Goal: Transaction & Acquisition: Purchase product/service

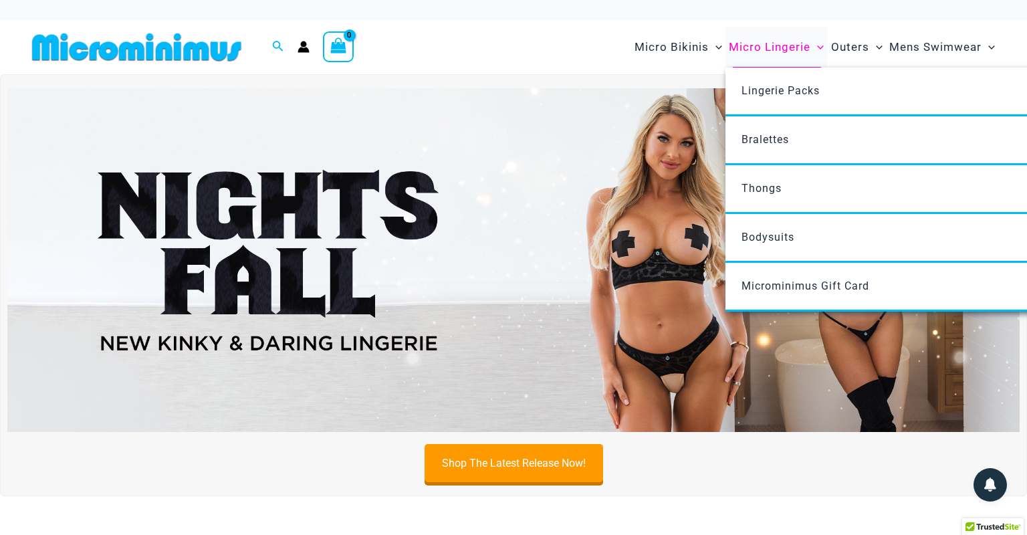
click at [762, 46] on span "Micro Lingerie" at bounding box center [770, 47] width 82 height 34
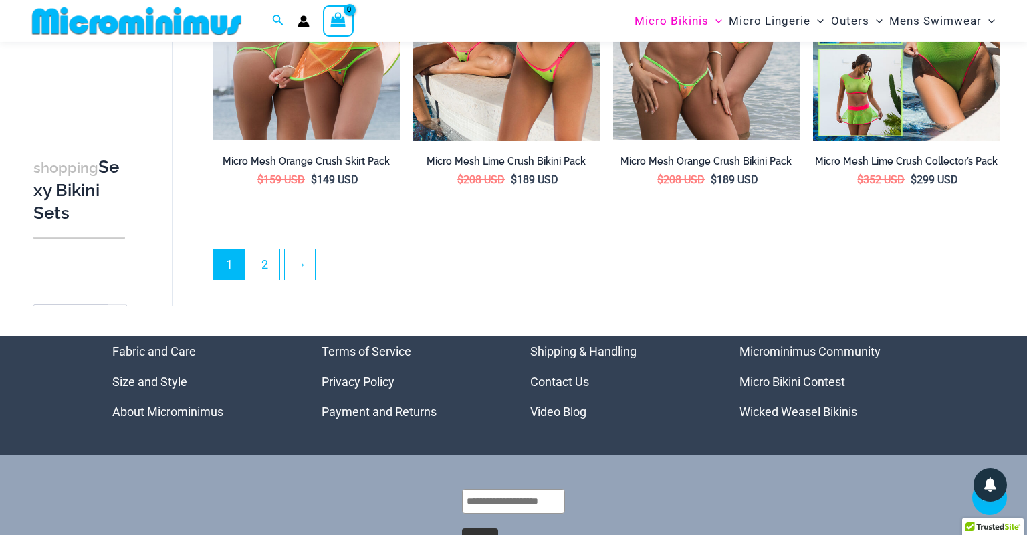
scroll to position [2950, 0]
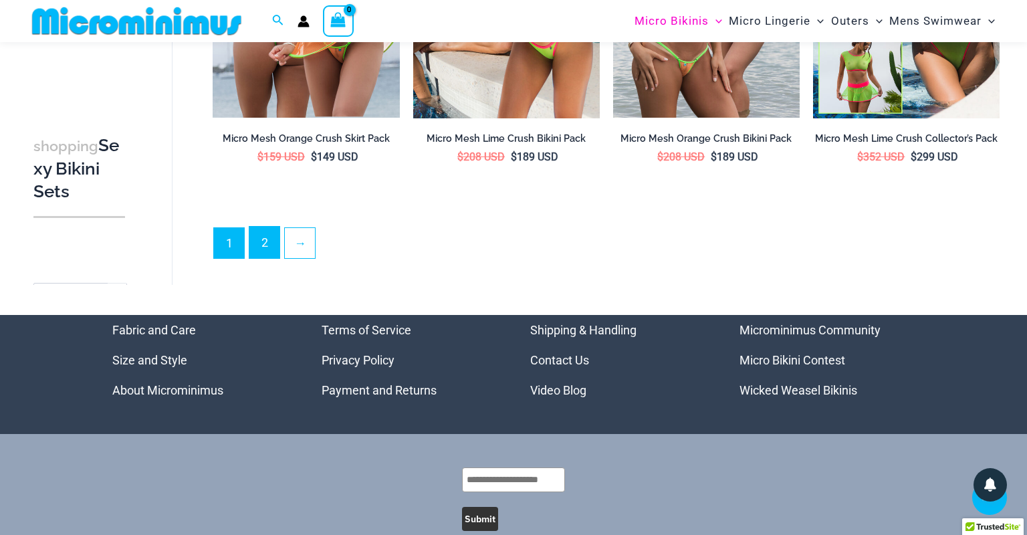
click at [261, 230] on link "2" at bounding box center [264, 242] width 30 height 31
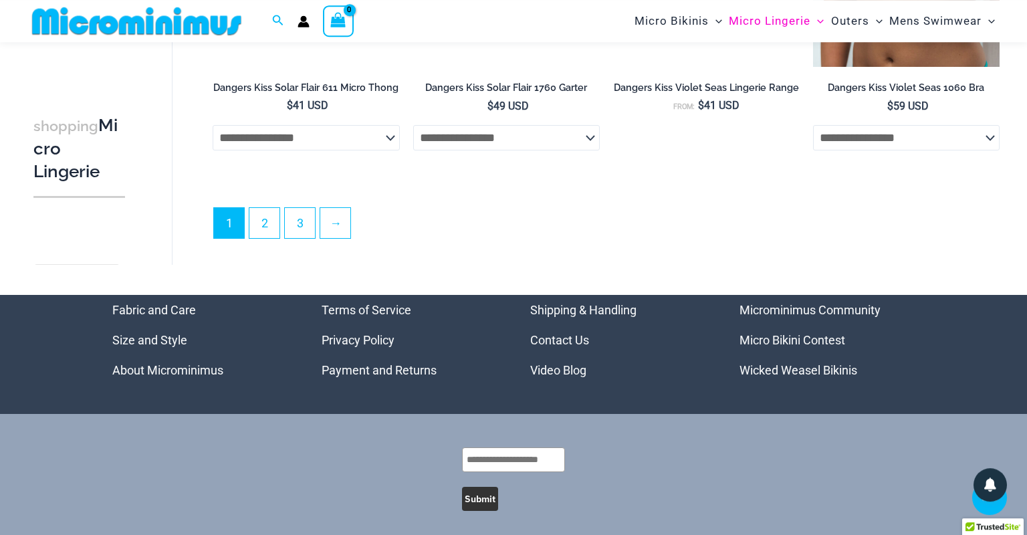
scroll to position [3415, 0]
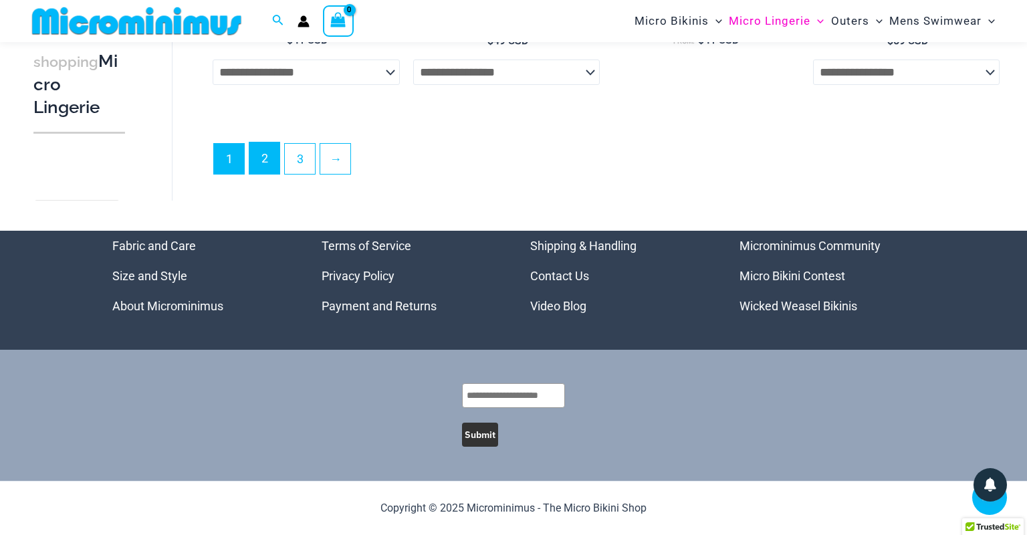
click at [264, 151] on link "2" at bounding box center [264, 157] width 30 height 31
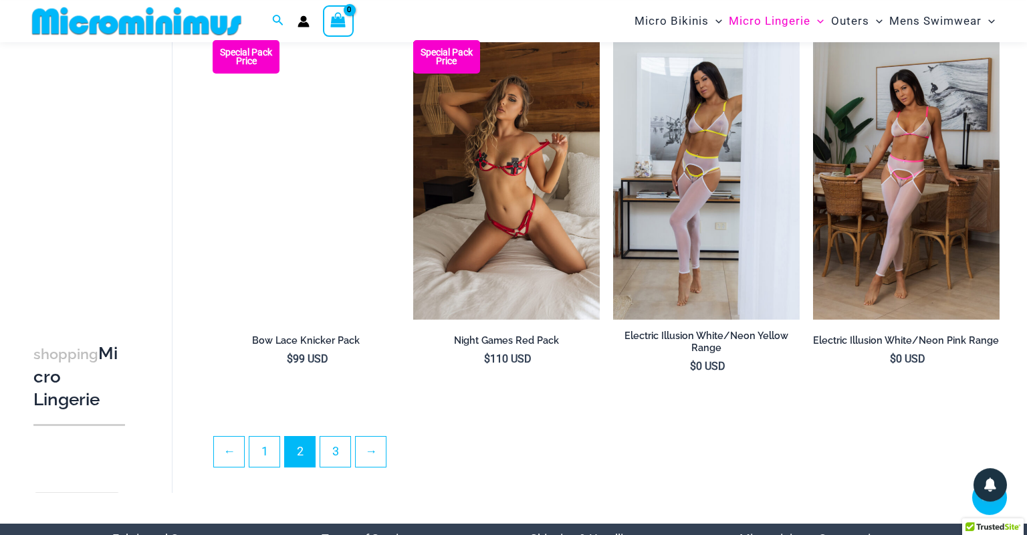
scroll to position [3020, 0]
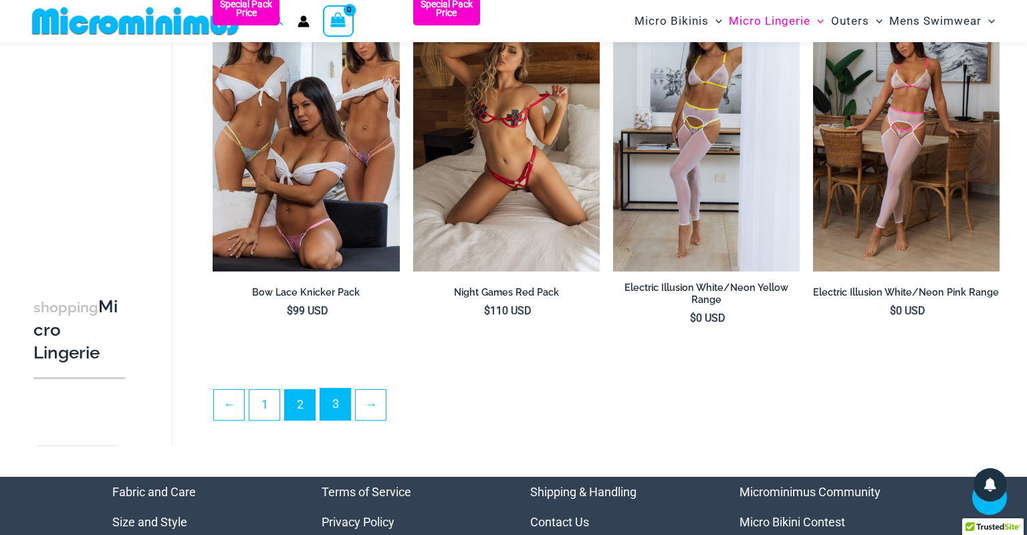
click at [330, 403] on link "3" at bounding box center [335, 403] width 30 height 31
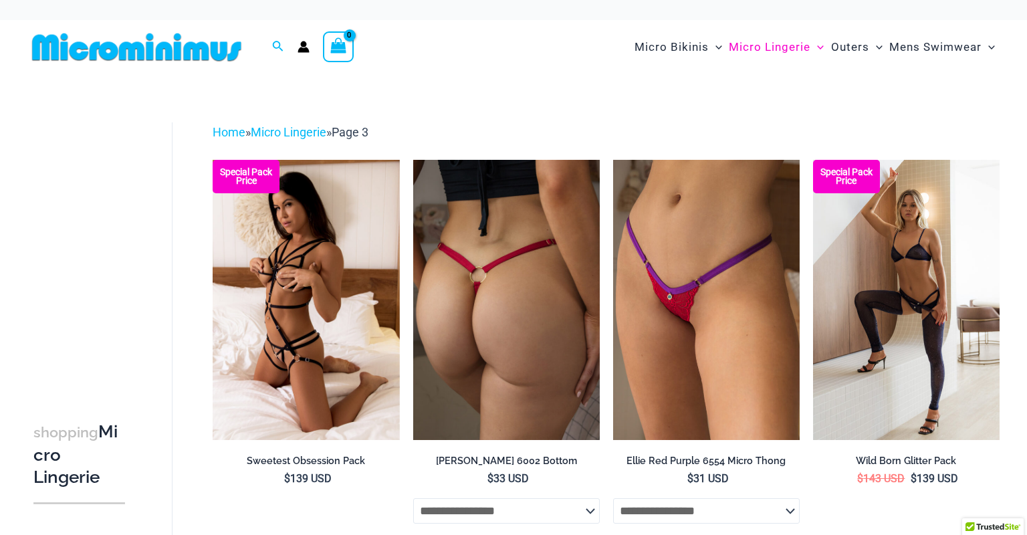
click at [495, 332] on img at bounding box center [506, 300] width 187 height 280
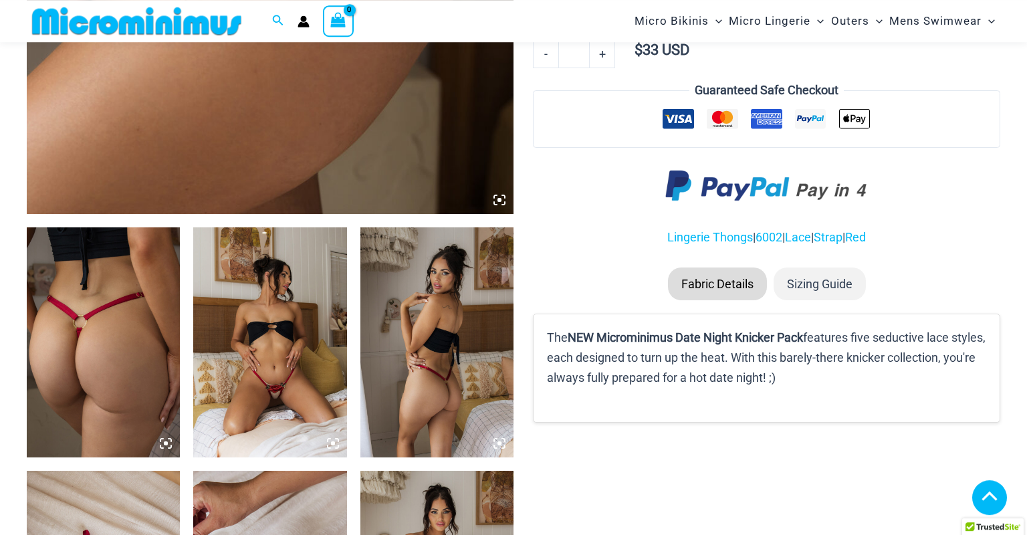
scroll to position [640, 0]
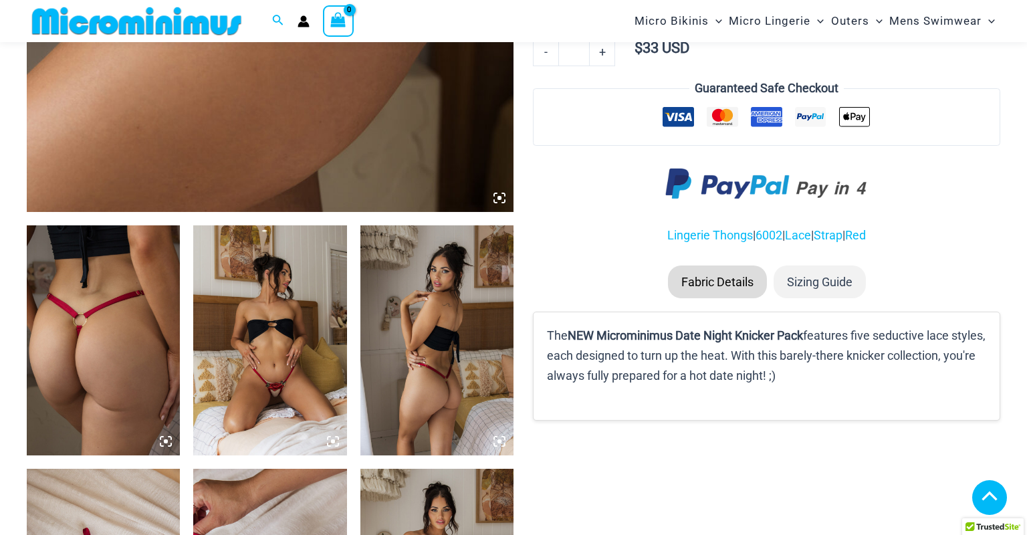
click at [273, 388] on img at bounding box center [269, 340] width 153 height 230
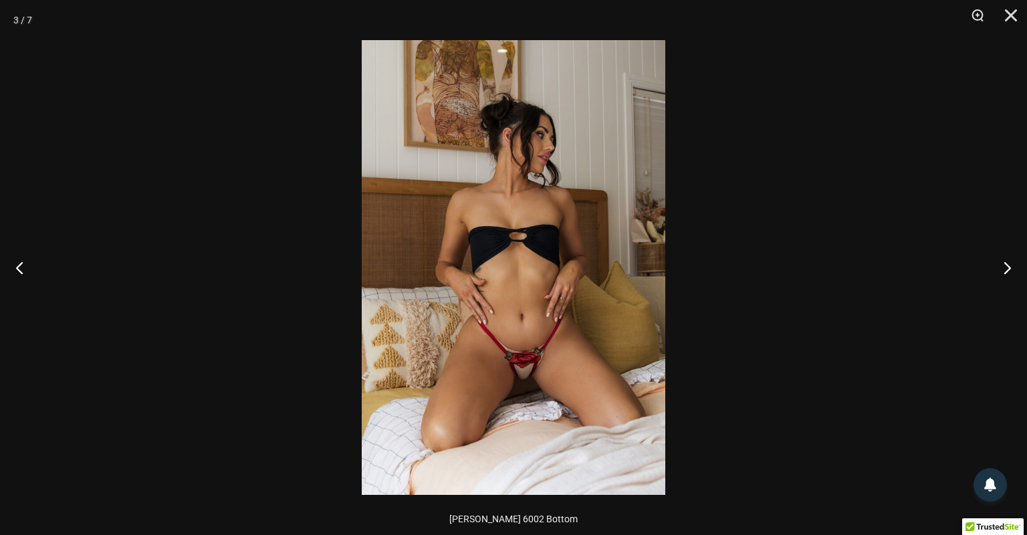
click at [527, 370] on img at bounding box center [513, 267] width 303 height 455
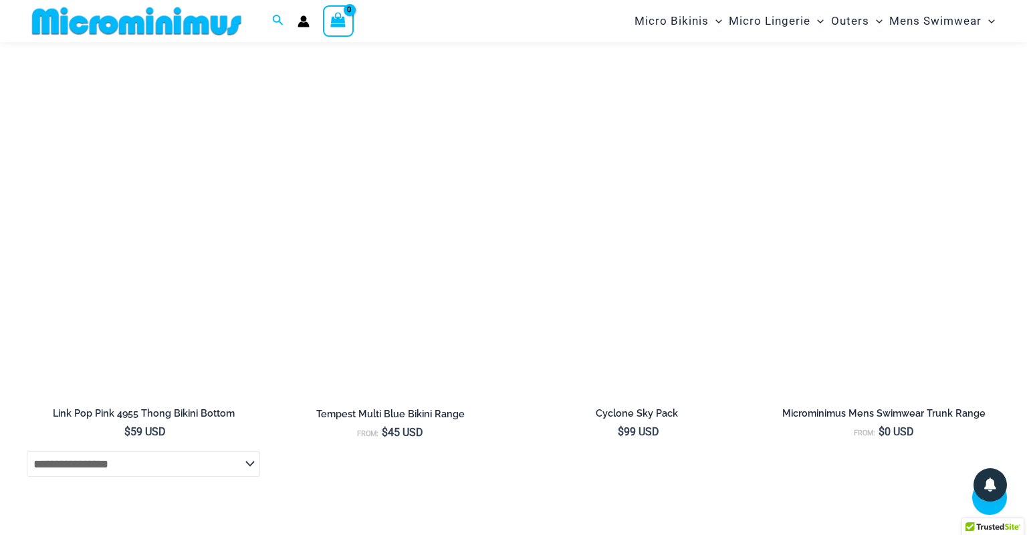
scroll to position [2517, 0]
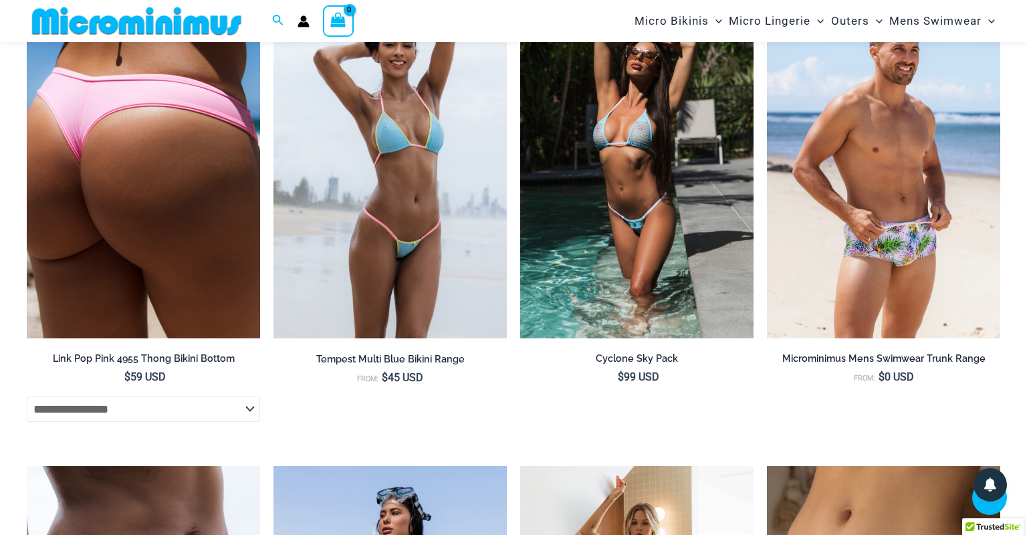
click at [112, 180] on img at bounding box center [143, 163] width 233 height 350
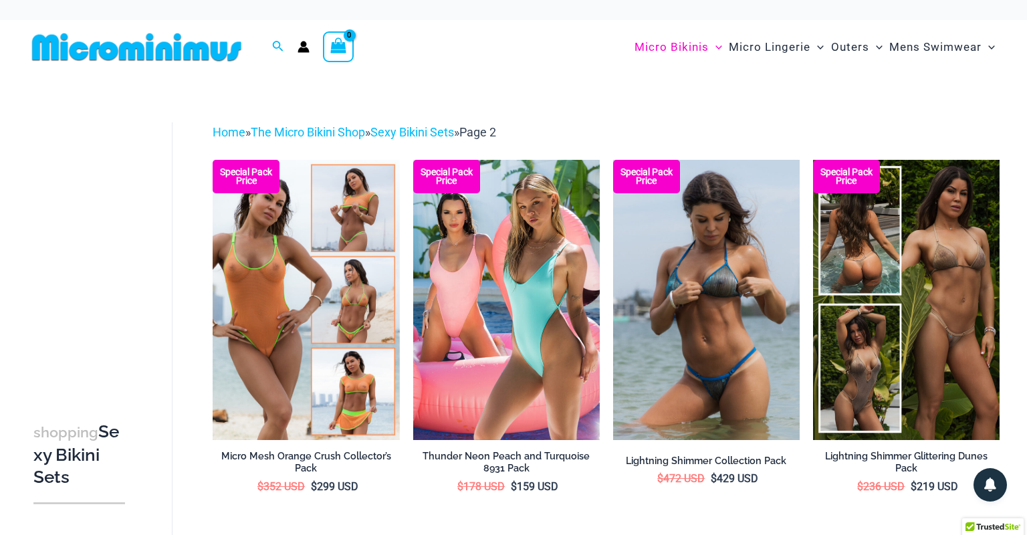
click at [709, 265] on img at bounding box center [706, 300] width 187 height 280
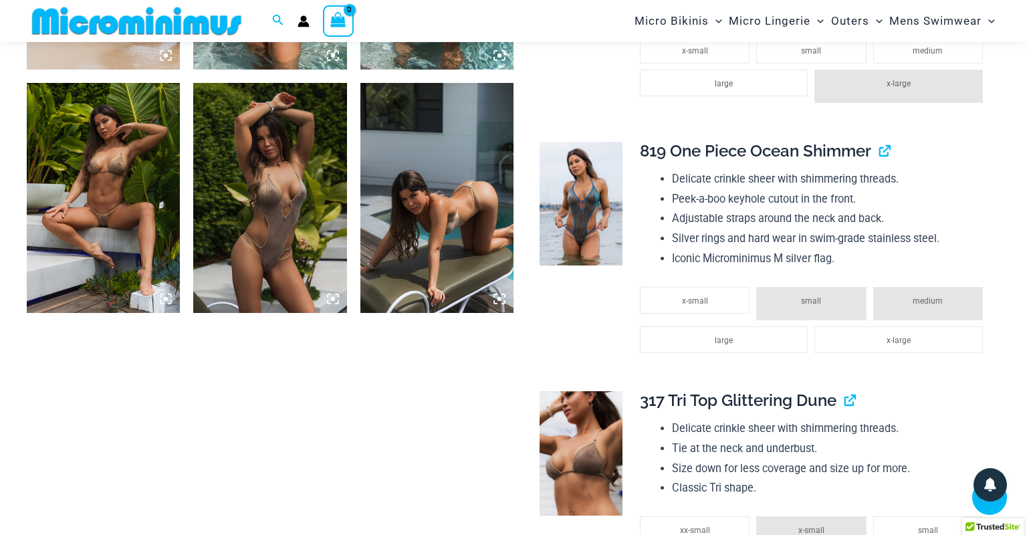
scroll to position [1504, 0]
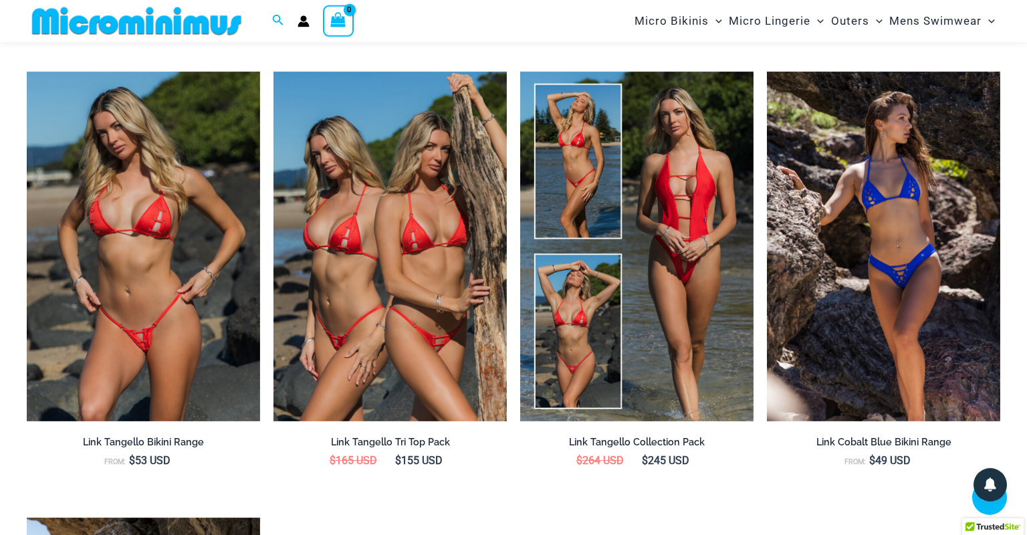
scroll to position [1795, 0]
